Goal: Find specific page/section: Find specific page/section

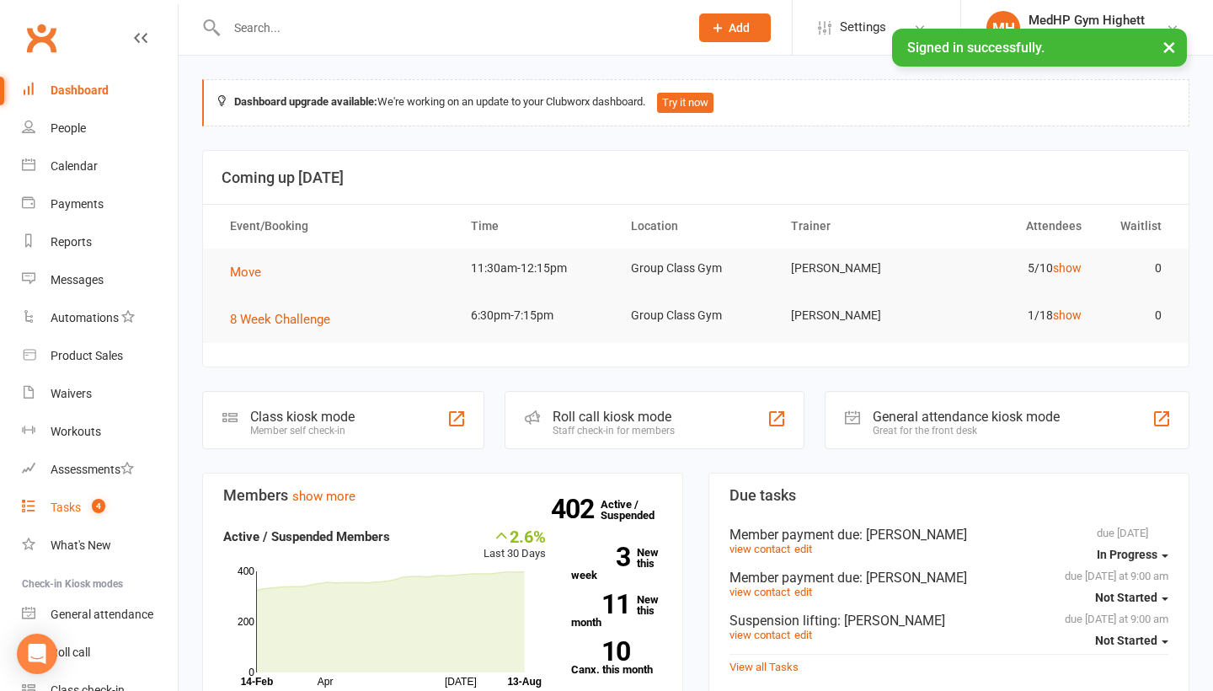
click at [93, 505] on span "4" at bounding box center [98, 506] width 13 height 14
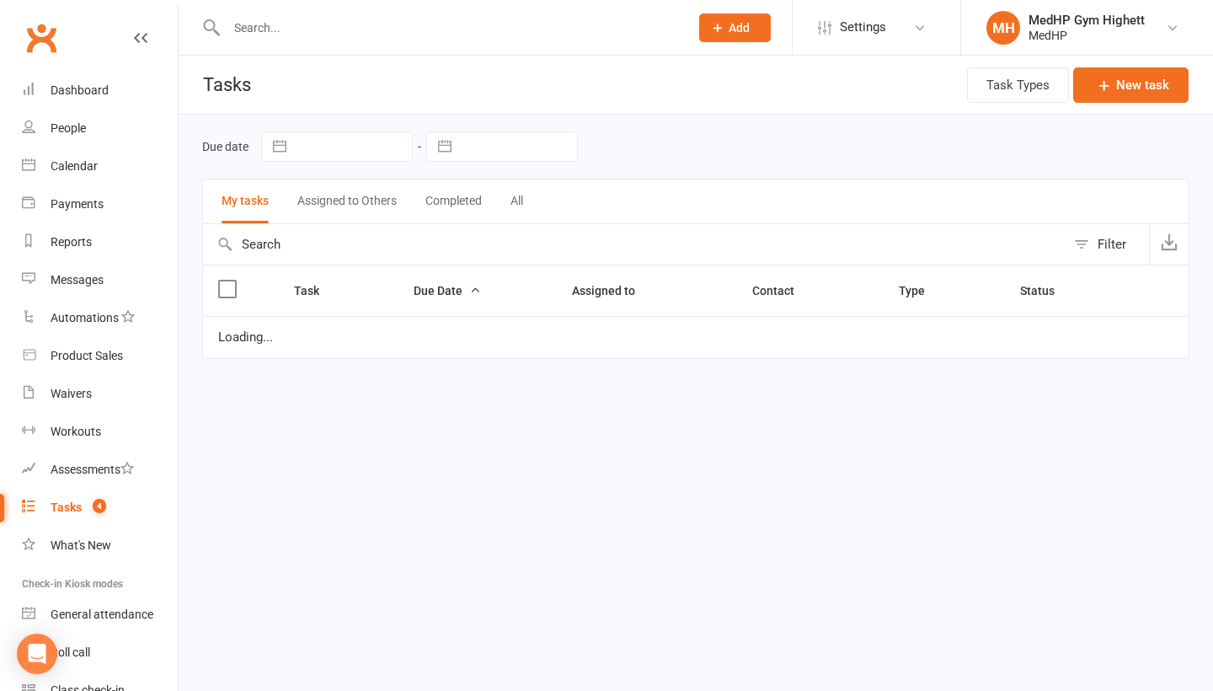
select select "started"
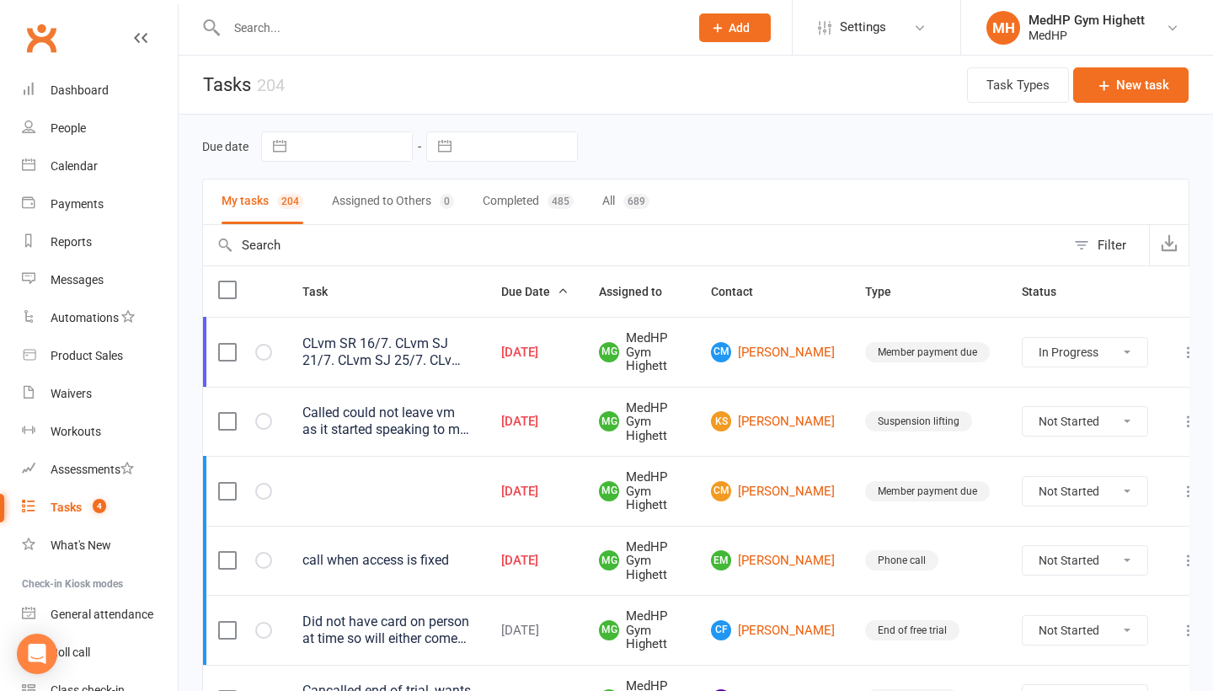
click at [448, 420] on div "Called could not leave vm as it started speaking to me in a random language AS …" at bounding box center [386, 421] width 168 height 34
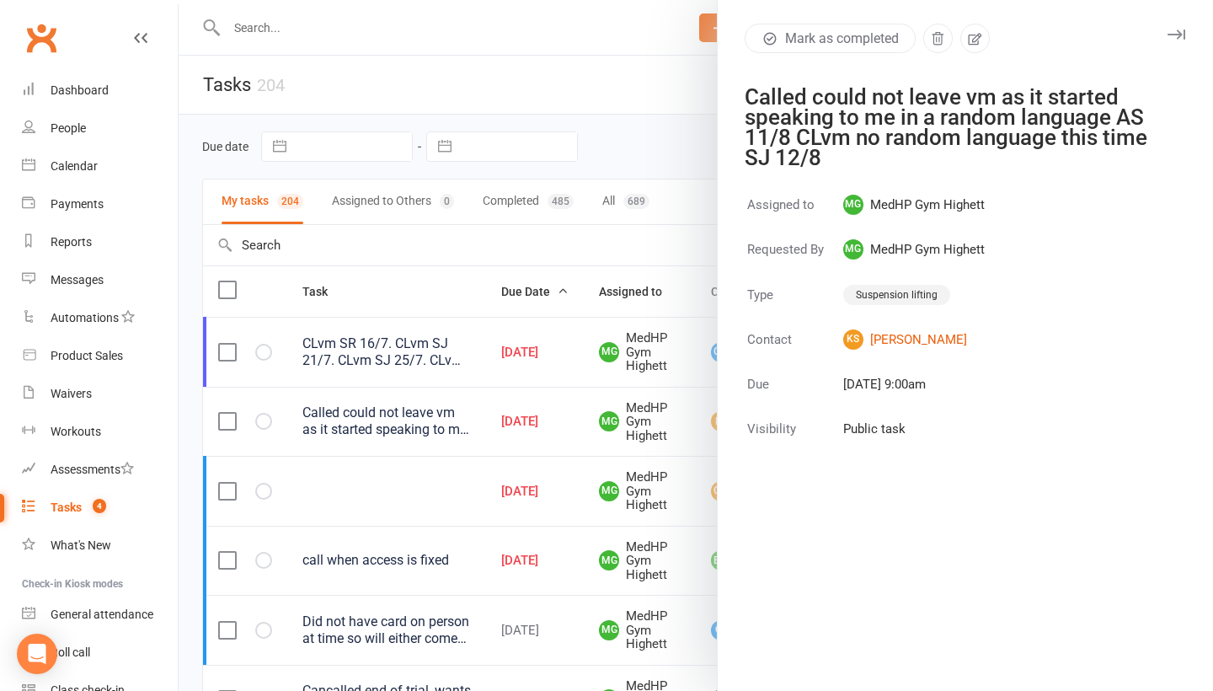
click at [456, 411] on div at bounding box center [696, 345] width 1034 height 691
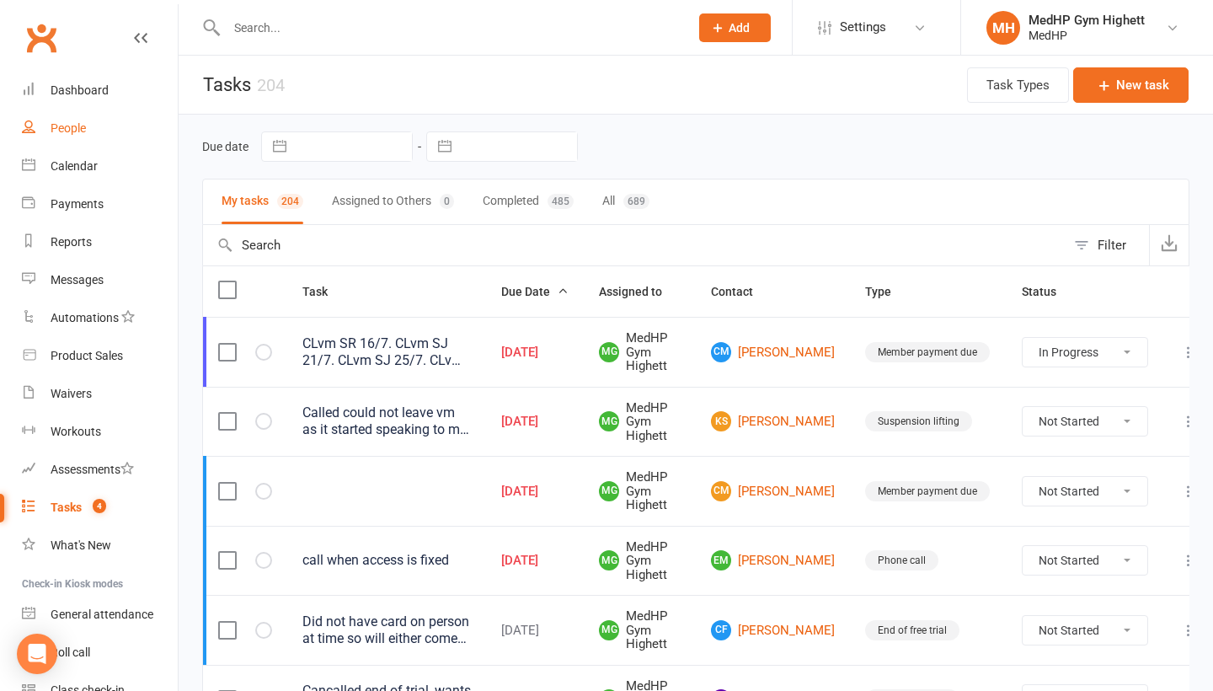
click at [91, 136] on link "People" at bounding box center [100, 129] width 156 height 38
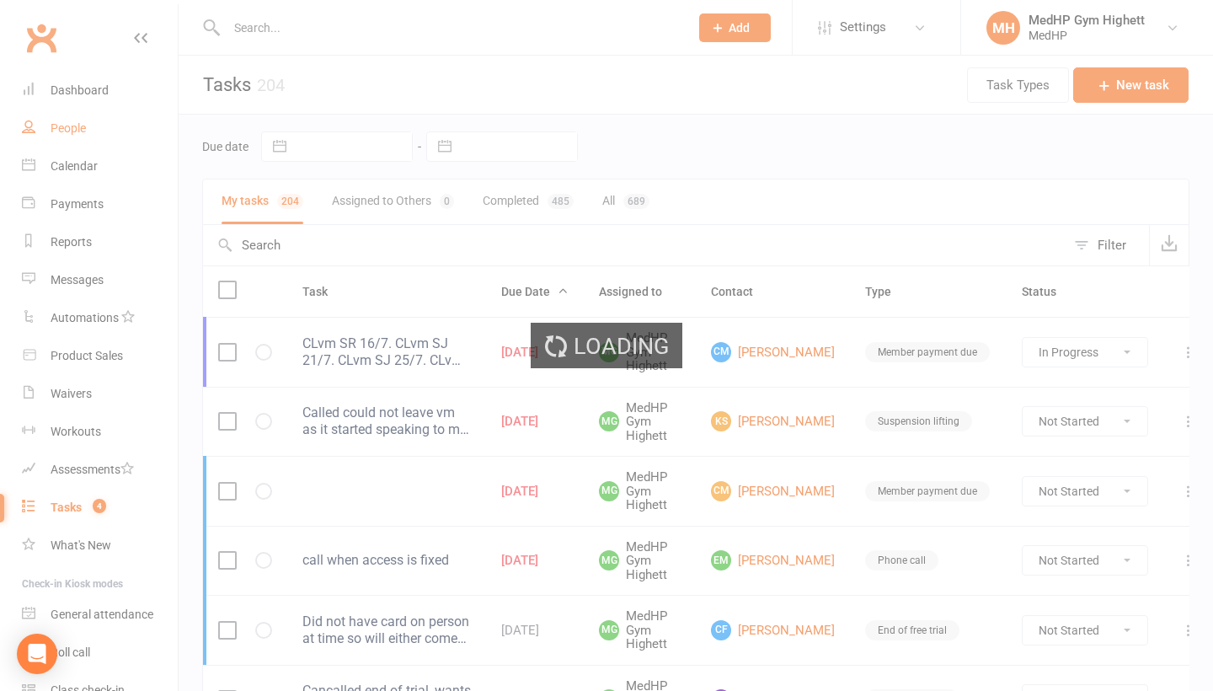
select select "100"
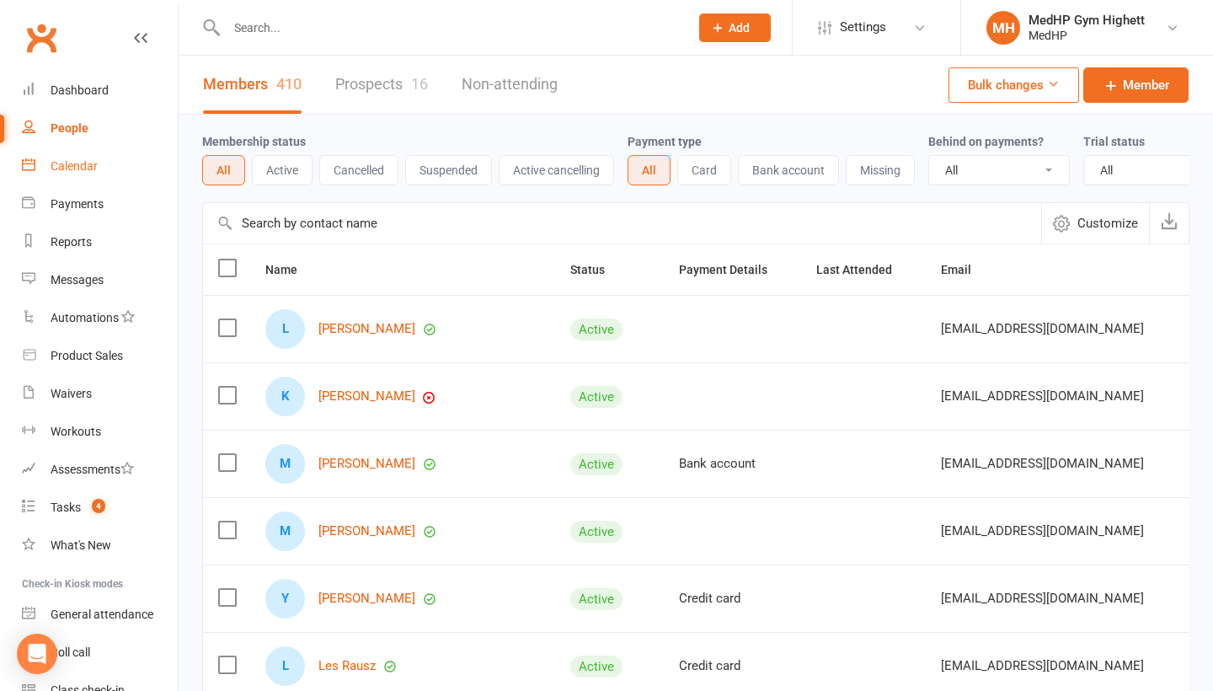
click at [83, 168] on div "Calendar" at bounding box center [74, 165] width 47 height 13
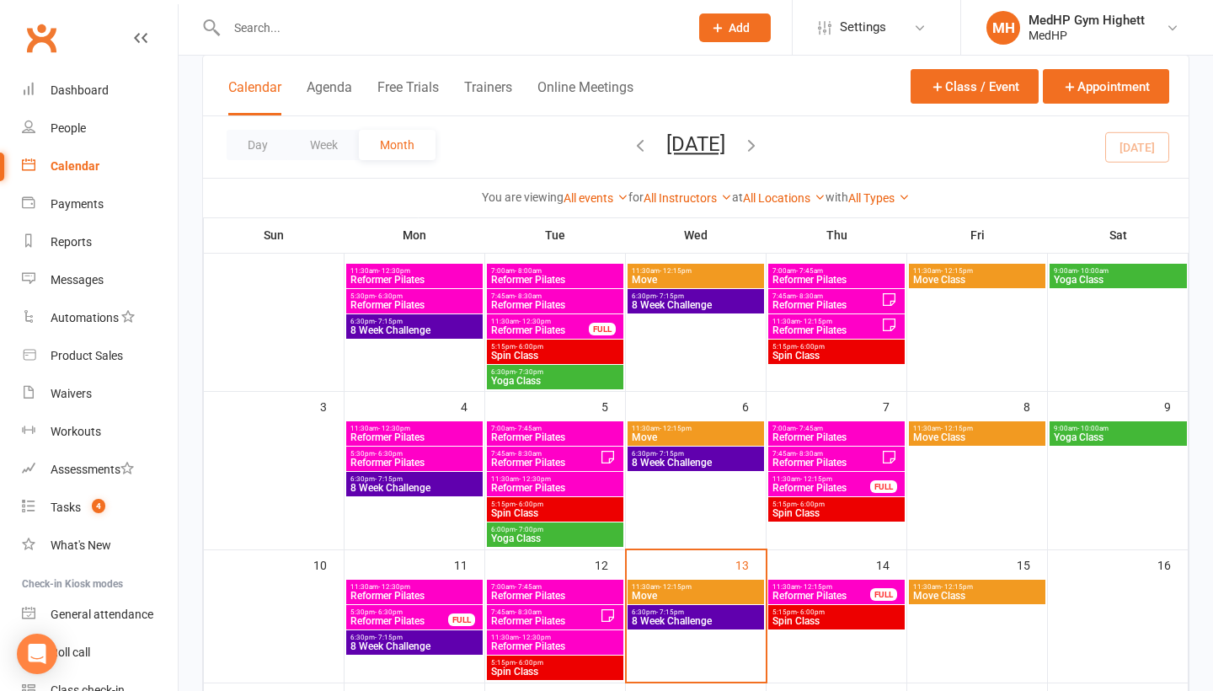
scroll to position [152, 0]
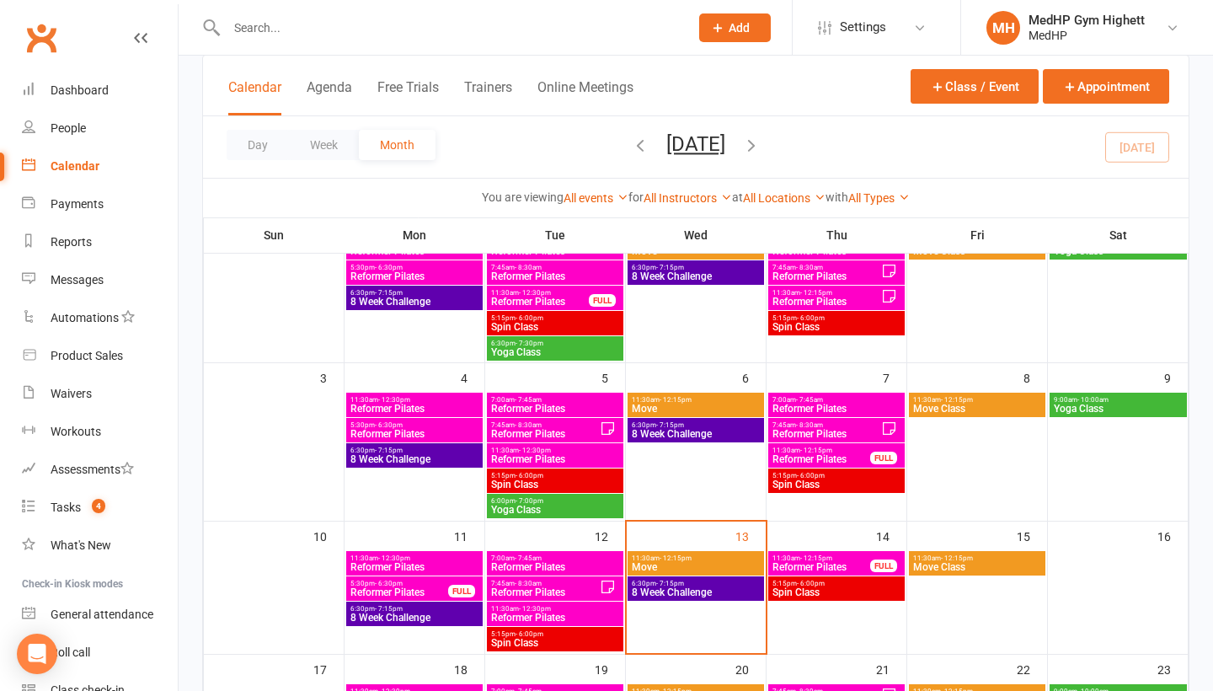
click at [726, 559] on span "11:30am - 12:15pm" at bounding box center [696, 558] width 130 height 8
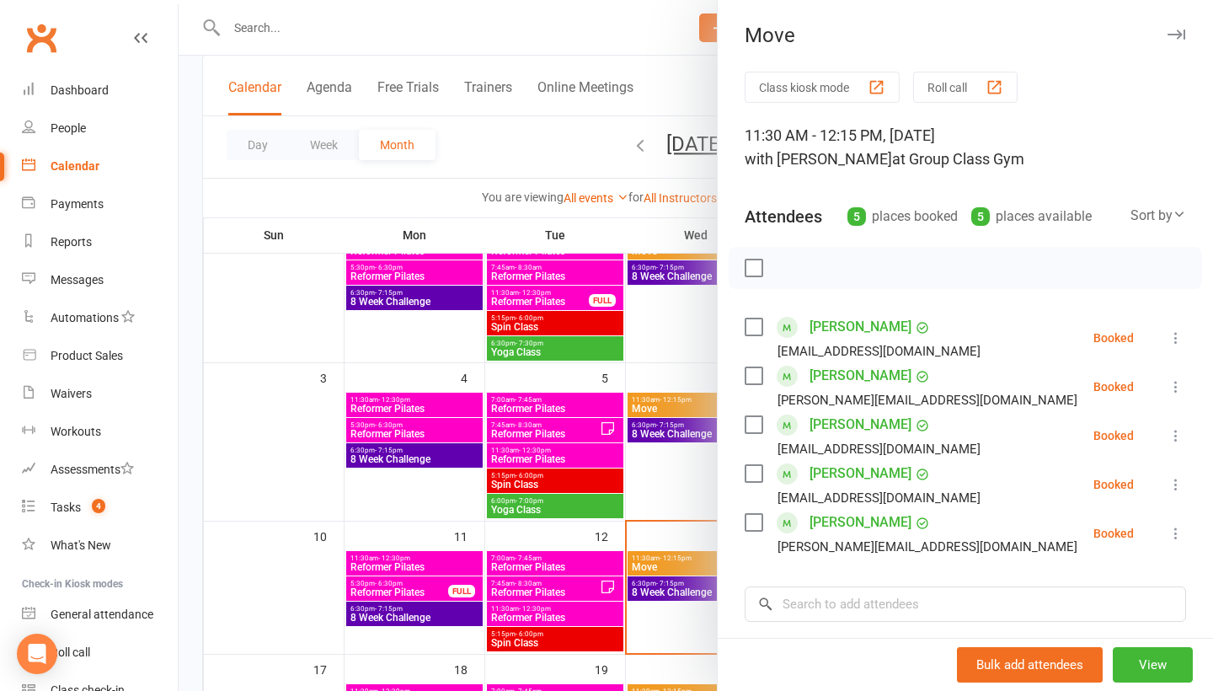
click at [657, 524] on div at bounding box center [696, 345] width 1034 height 691
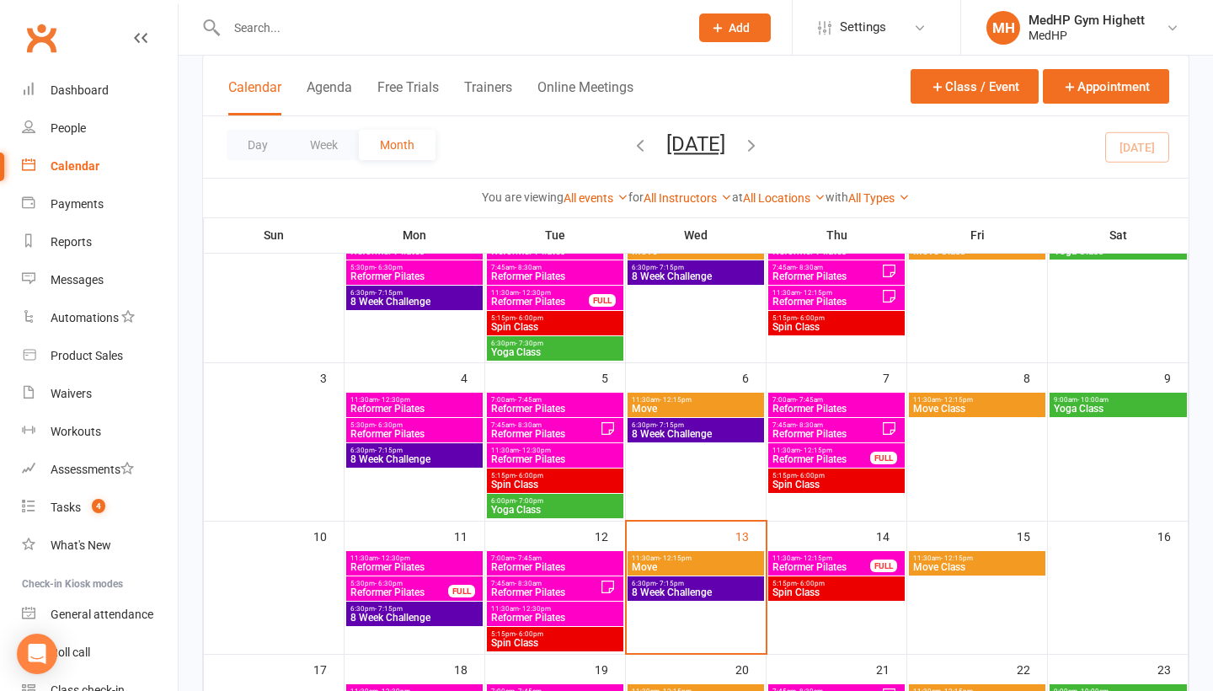
click at [677, 563] on span "Move" at bounding box center [696, 567] width 130 height 10
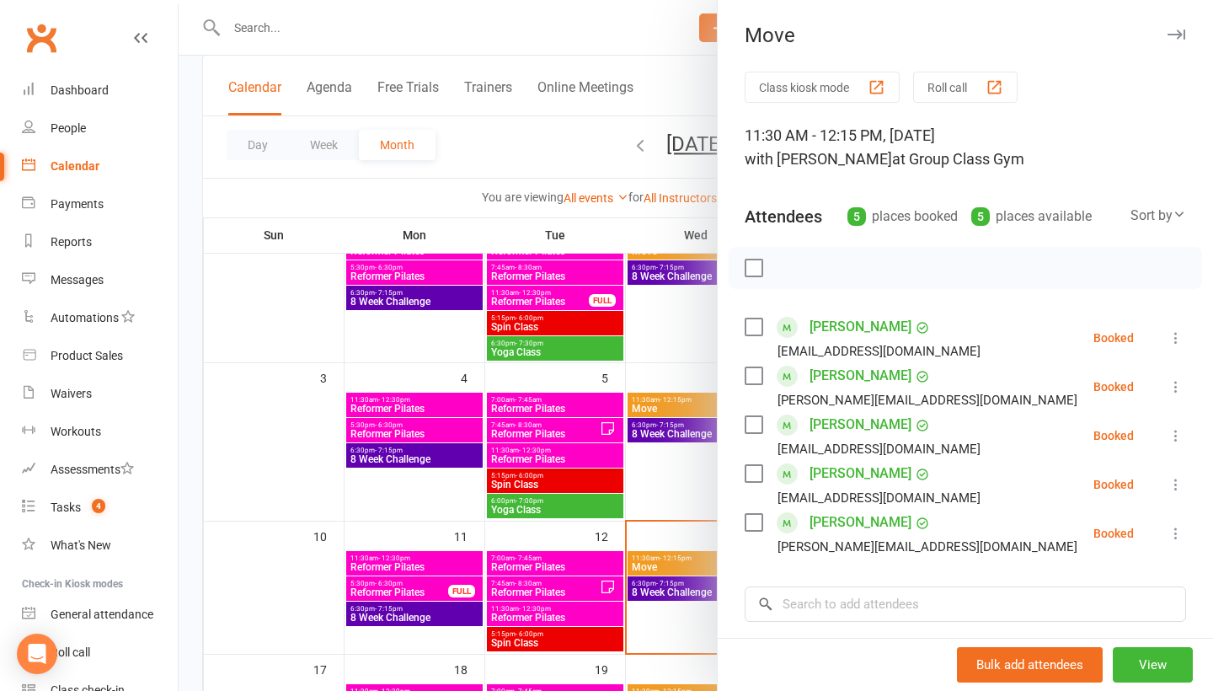
click at [632, 513] on div at bounding box center [696, 345] width 1034 height 691
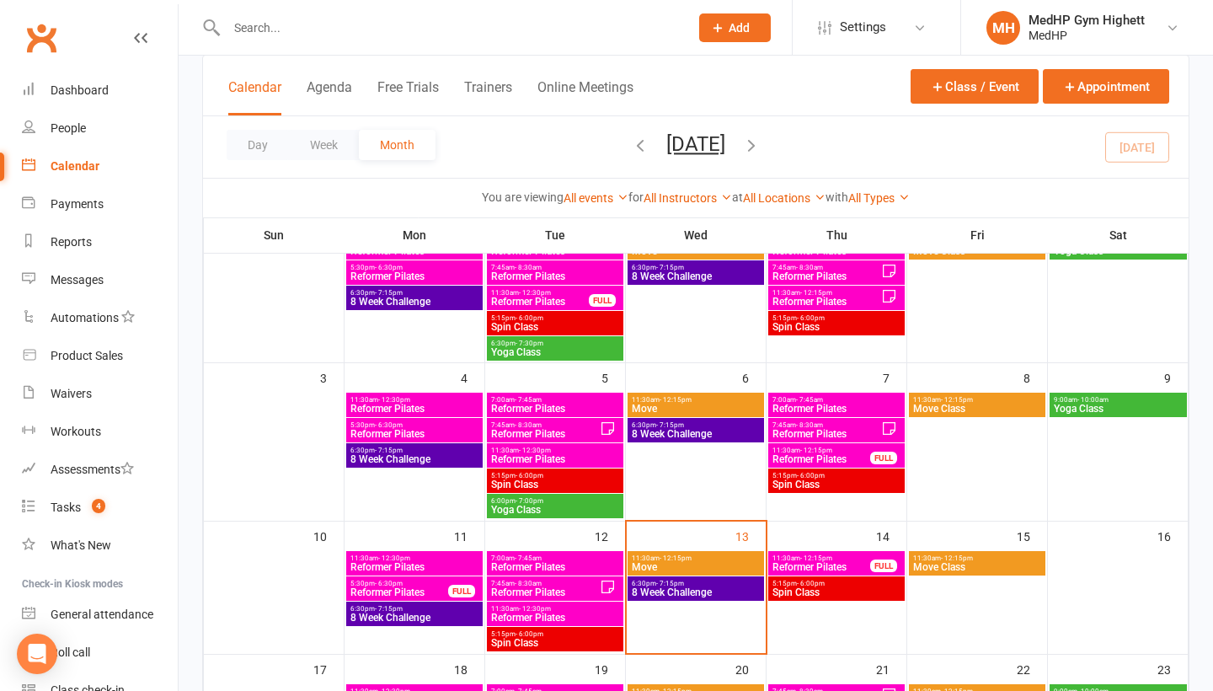
click at [440, 32] on input "text" at bounding box center [450, 28] width 456 height 24
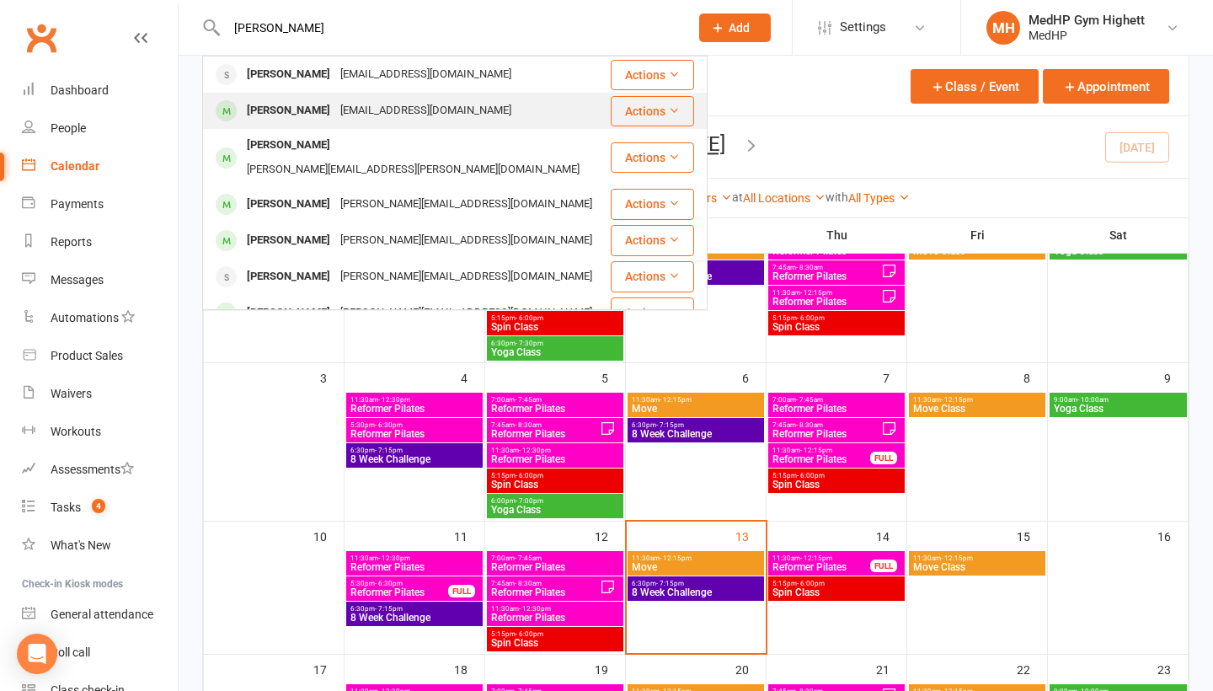
type input "[PERSON_NAME]"
click at [375, 119] on div "[EMAIL_ADDRESS][DOMAIN_NAME]" at bounding box center [425, 111] width 181 height 24
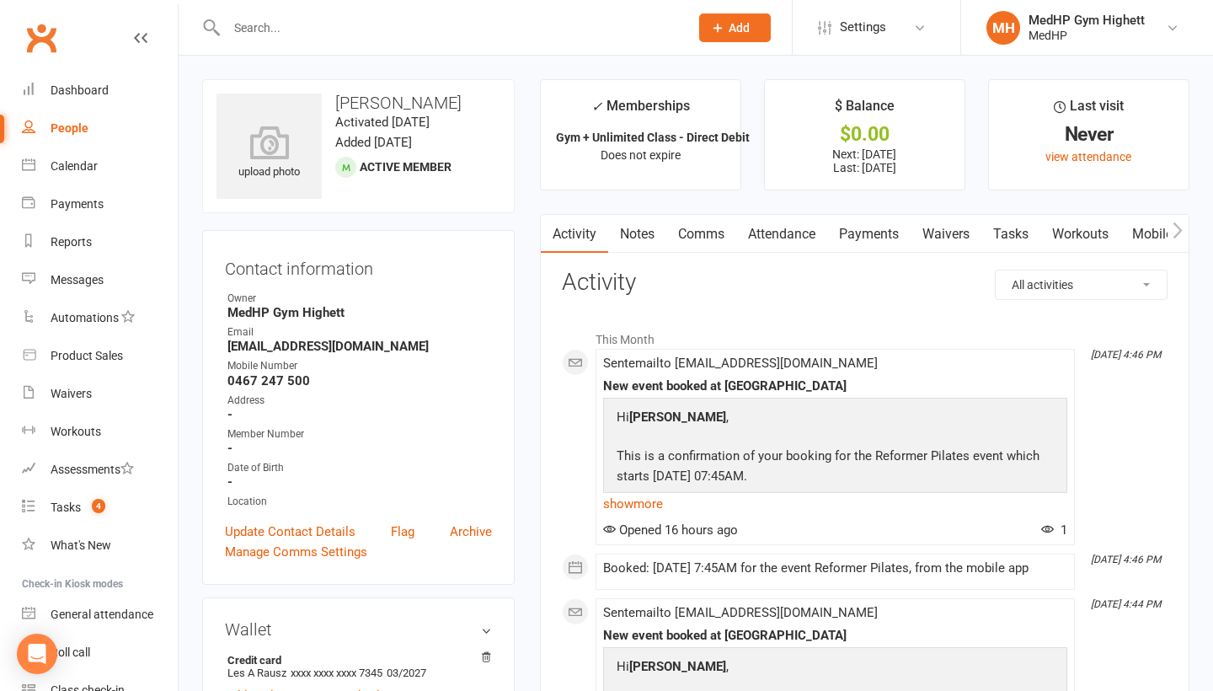
click at [133, 127] on link "People" at bounding box center [100, 129] width 156 height 38
select select "100"
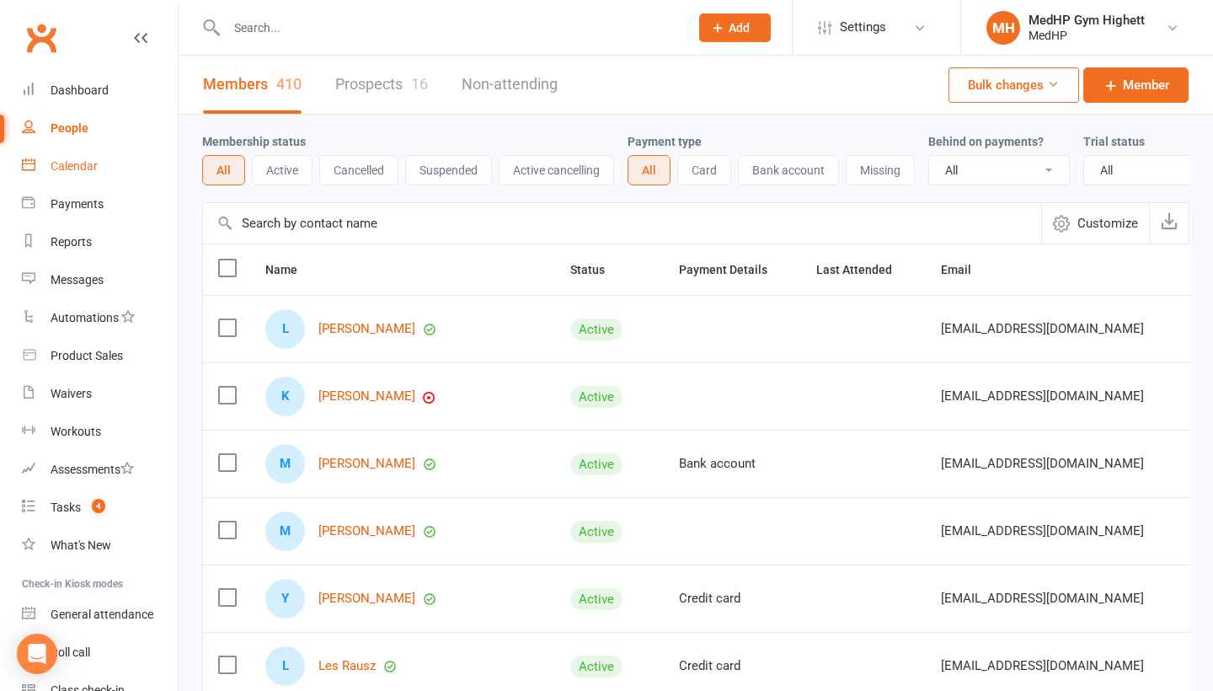
click at [69, 167] on div "Calendar" at bounding box center [74, 165] width 47 height 13
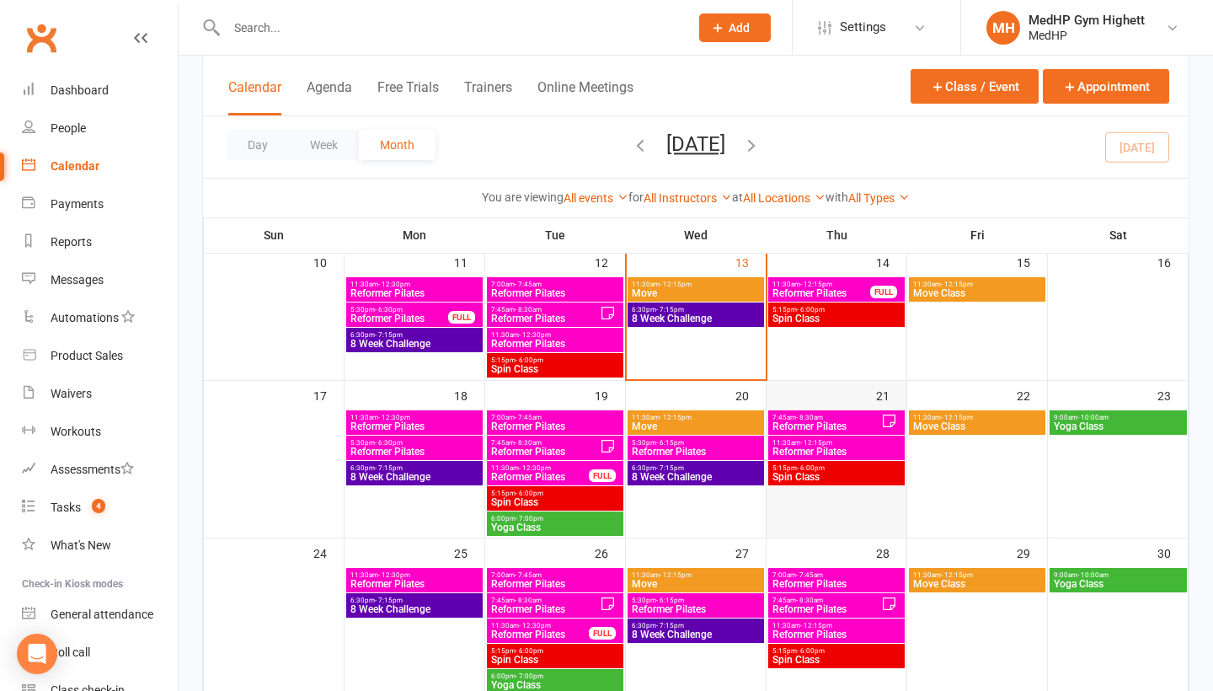
scroll to position [425, 0]
